Goal: Task Accomplishment & Management: Manage account settings

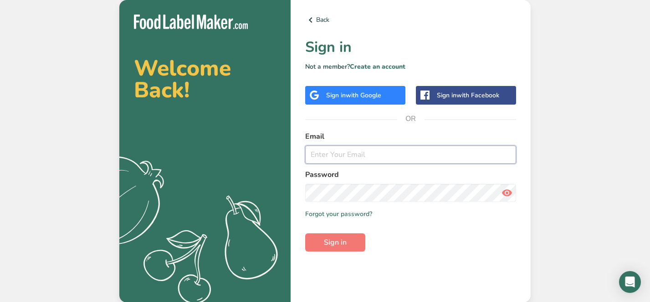
type input "[EMAIL_ADDRESS][DOMAIN_NAME]"
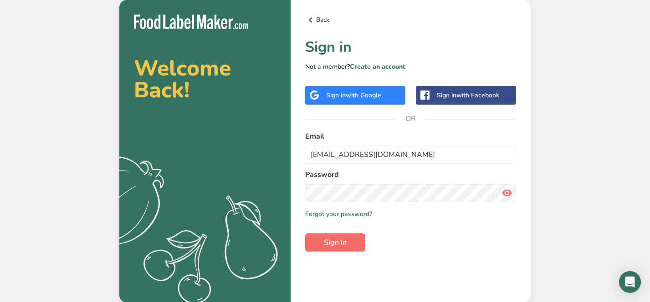
click at [349, 242] on button "Sign in" at bounding box center [335, 243] width 60 height 18
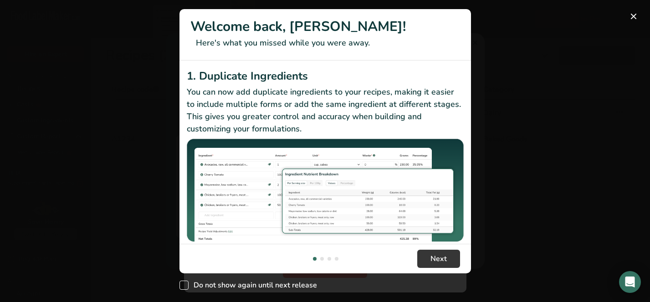
click at [184, 285] on span "New Features" at bounding box center [183, 285] width 9 height 9
click at [184, 285] on input "Do not show again until next release" at bounding box center [182, 286] width 6 height 6
checkbox input "true"
click at [421, 261] on button "Next" at bounding box center [438, 259] width 43 height 18
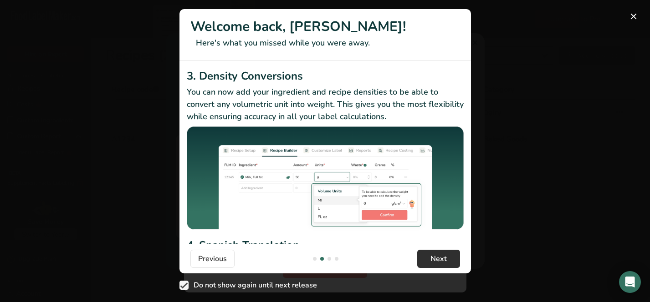
click at [443, 259] on span "Next" at bounding box center [438, 259] width 16 height 11
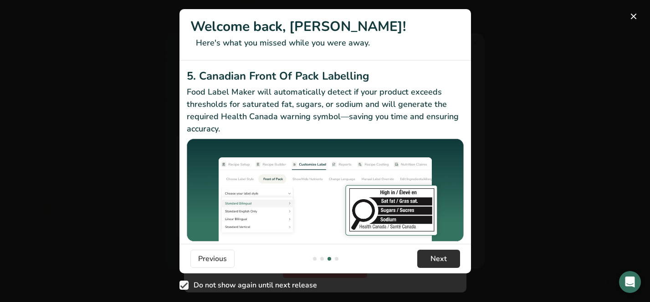
click at [443, 259] on span "Next" at bounding box center [438, 259] width 16 height 11
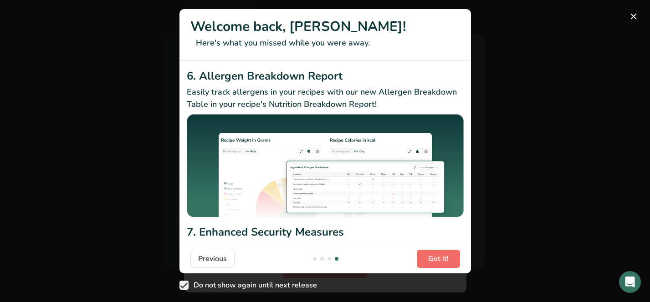
click at [443, 259] on span "Got it!" at bounding box center [438, 259] width 20 height 11
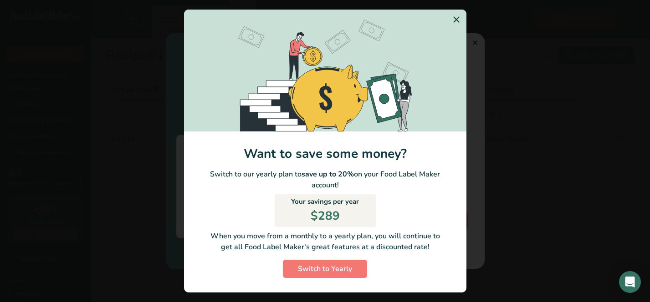
click at [459, 15] on icon "Switch to Yearly Modal" at bounding box center [456, 19] width 11 height 16
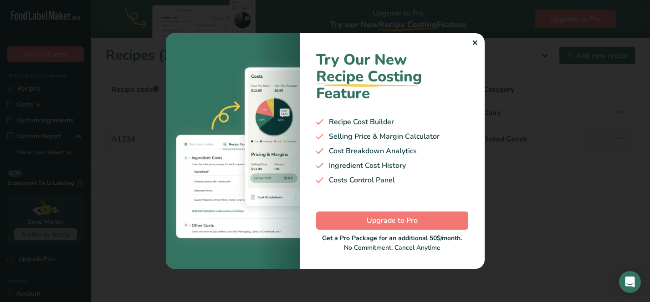
click at [476, 43] on div "✕" at bounding box center [475, 43] width 6 height 11
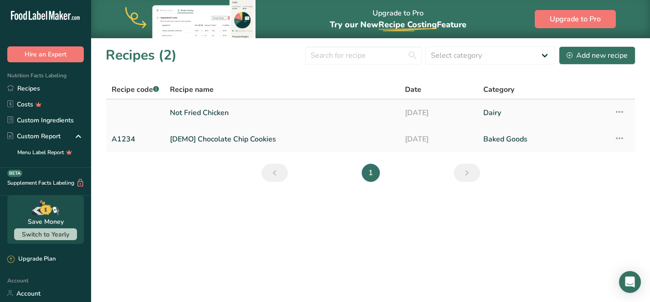
click at [443, 108] on link "[DATE]" at bounding box center [439, 112] width 68 height 19
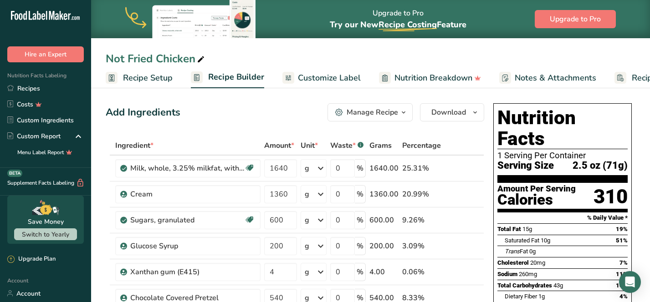
click at [329, 80] on span "Customize Label" at bounding box center [329, 78] width 63 height 12
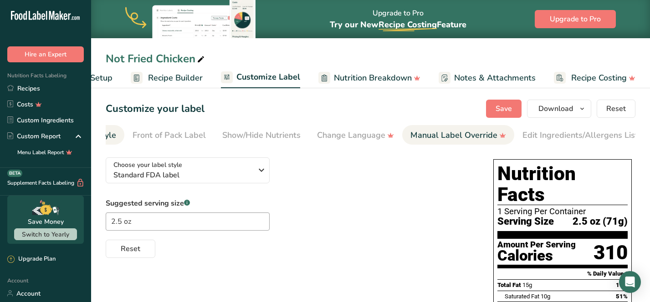
scroll to position [0, 71]
click at [431, 133] on div "Manual Label Override" at bounding box center [459, 135] width 96 height 12
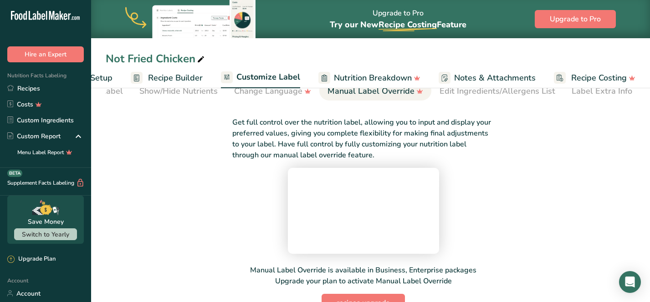
scroll to position [45, 0]
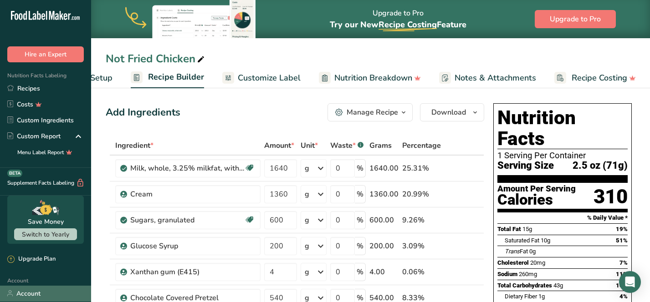
click at [33, 292] on link "Account" at bounding box center [45, 294] width 91 height 16
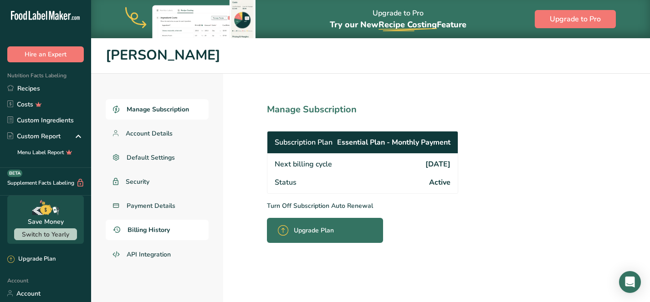
click at [150, 225] on span "Billing History" at bounding box center [148, 230] width 42 height 10
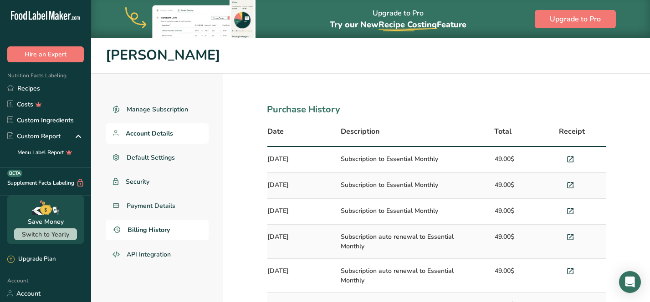
click at [156, 130] on span "Account Details" at bounding box center [149, 134] width 47 height 10
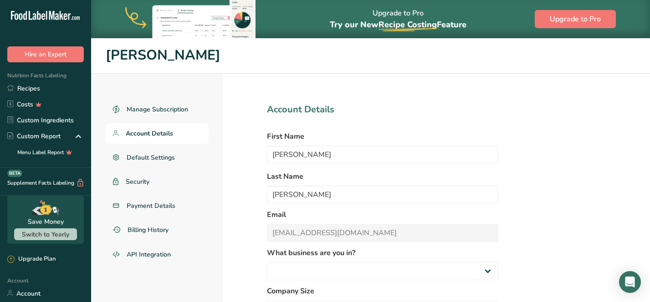
select select "1"
click at [158, 112] on span "Manage Subscription" at bounding box center [158, 110] width 62 height 10
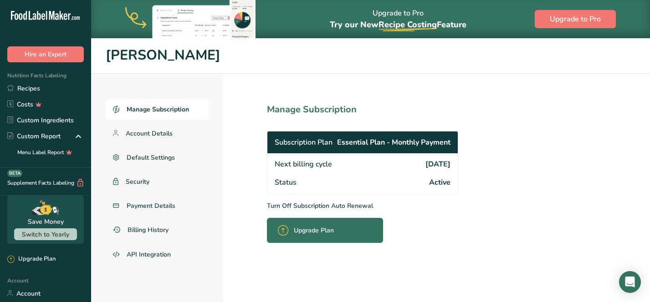
click at [286, 206] on p "Turn Off Subscription Auto Renewal" at bounding box center [382, 206] width 231 height 10
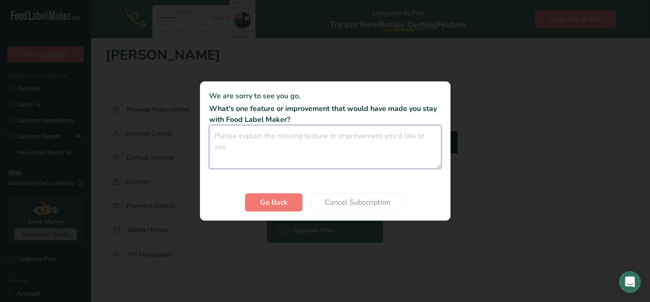
click at [303, 145] on textarea "Cancel subscription modal" at bounding box center [325, 147] width 232 height 44
type textarea "-"
click at [382, 204] on span "Cancel Subscription" at bounding box center [358, 202] width 66 height 11
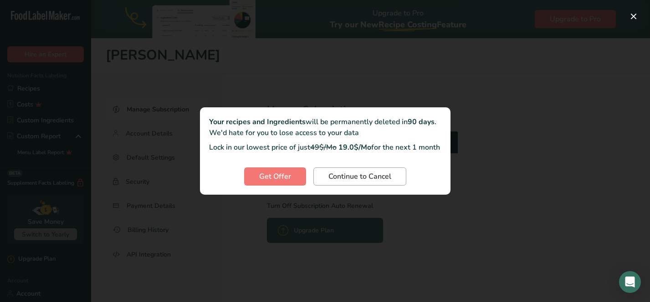
click at [378, 186] on button "Continue to Cancel" at bounding box center [359, 177] width 93 height 18
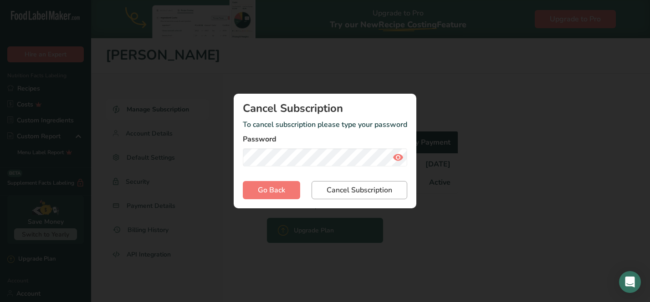
click at [390, 191] on span "Cancel Subscription" at bounding box center [359, 190] width 66 height 11
click at [361, 190] on span "Cancel Subscription" at bounding box center [359, 190] width 66 height 11
